Goal: Transaction & Acquisition: Purchase product/service

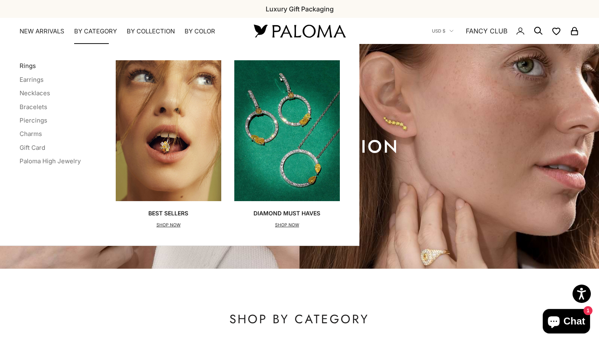
click at [32, 66] on link "Rings" at bounding box center [28, 66] width 16 height 8
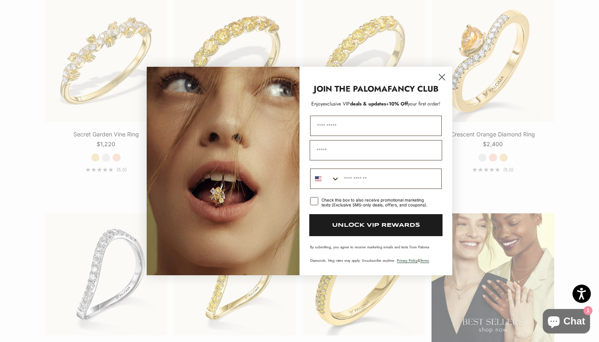
scroll to position [910, 0]
click at [439, 77] on circle "Close dialog" at bounding box center [441, 76] width 13 height 13
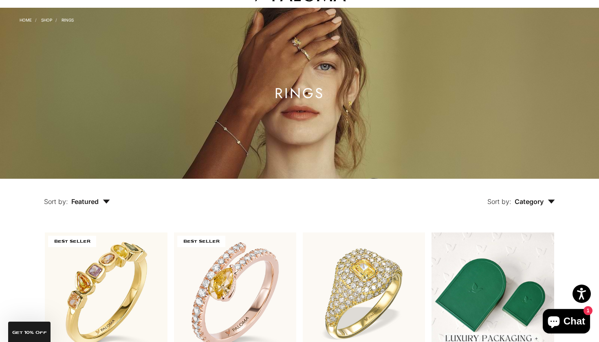
scroll to position [34, 0]
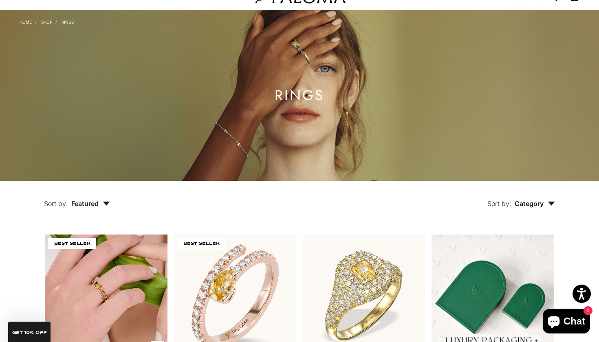
click at [80, 255] on img at bounding box center [106, 296] width 122 height 122
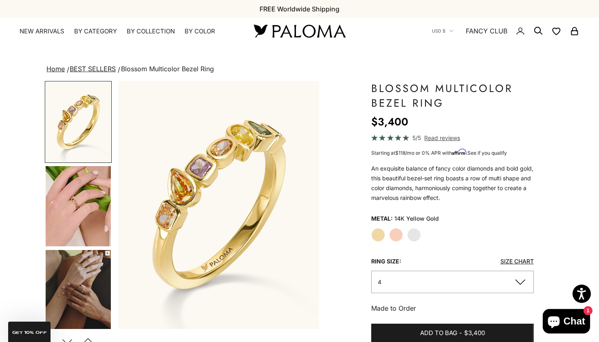
click at [71, 229] on img "Go to item 5" at bounding box center [78, 206] width 65 height 80
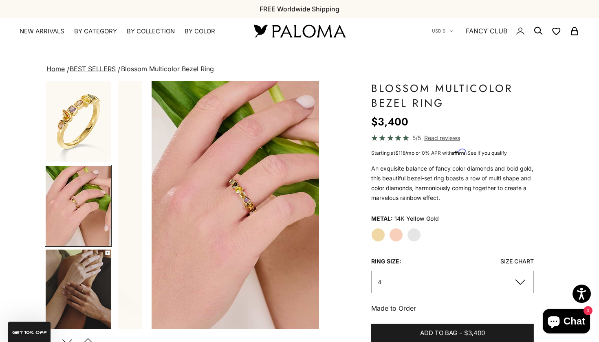
scroll to position [0, 211]
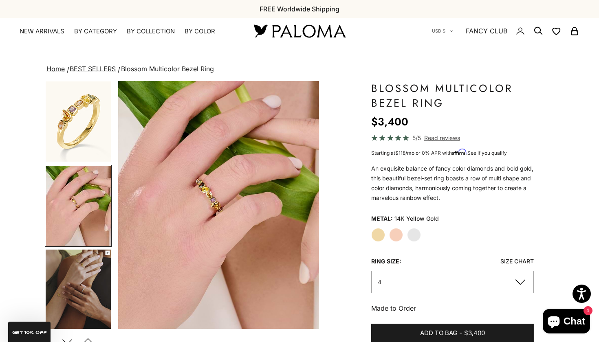
click at [75, 278] on img "Go to item 6" at bounding box center [78, 290] width 65 height 81
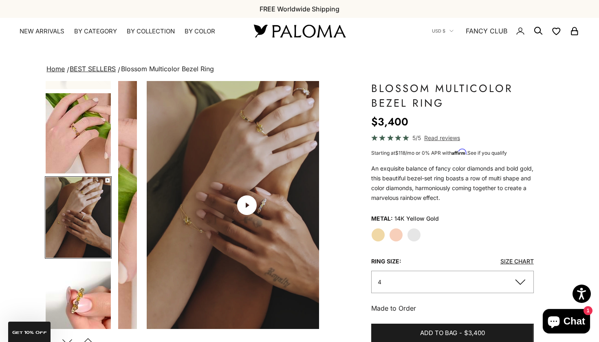
scroll to position [0, 421]
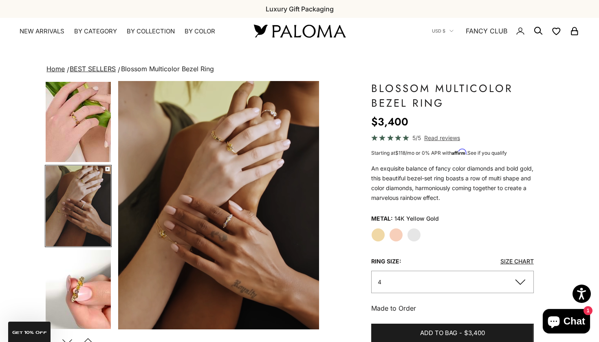
click at [79, 179] on img "Go to item 6" at bounding box center [78, 206] width 65 height 81
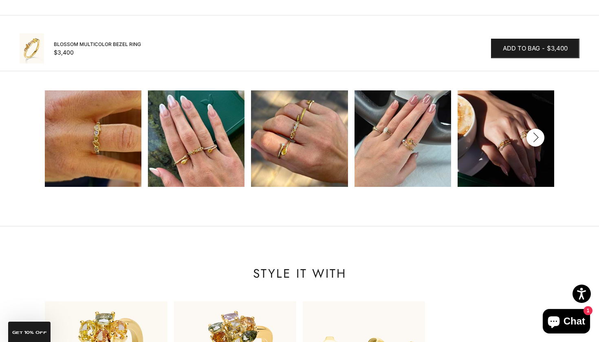
scroll to position [799, 0]
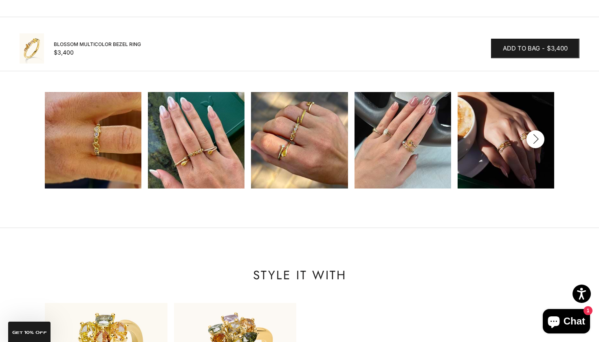
click at [161, 124] on img at bounding box center [196, 140] width 97 height 97
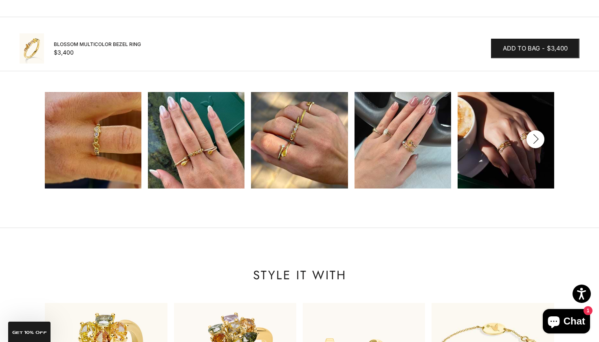
click at [424, 141] on img at bounding box center [402, 140] width 97 height 97
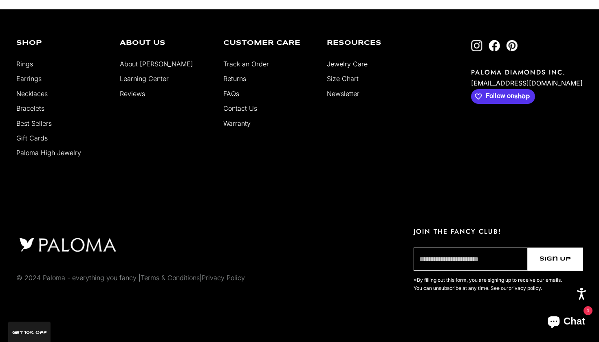
scroll to position [1704, 0]
